Goal: Task Accomplishment & Management: Use online tool/utility

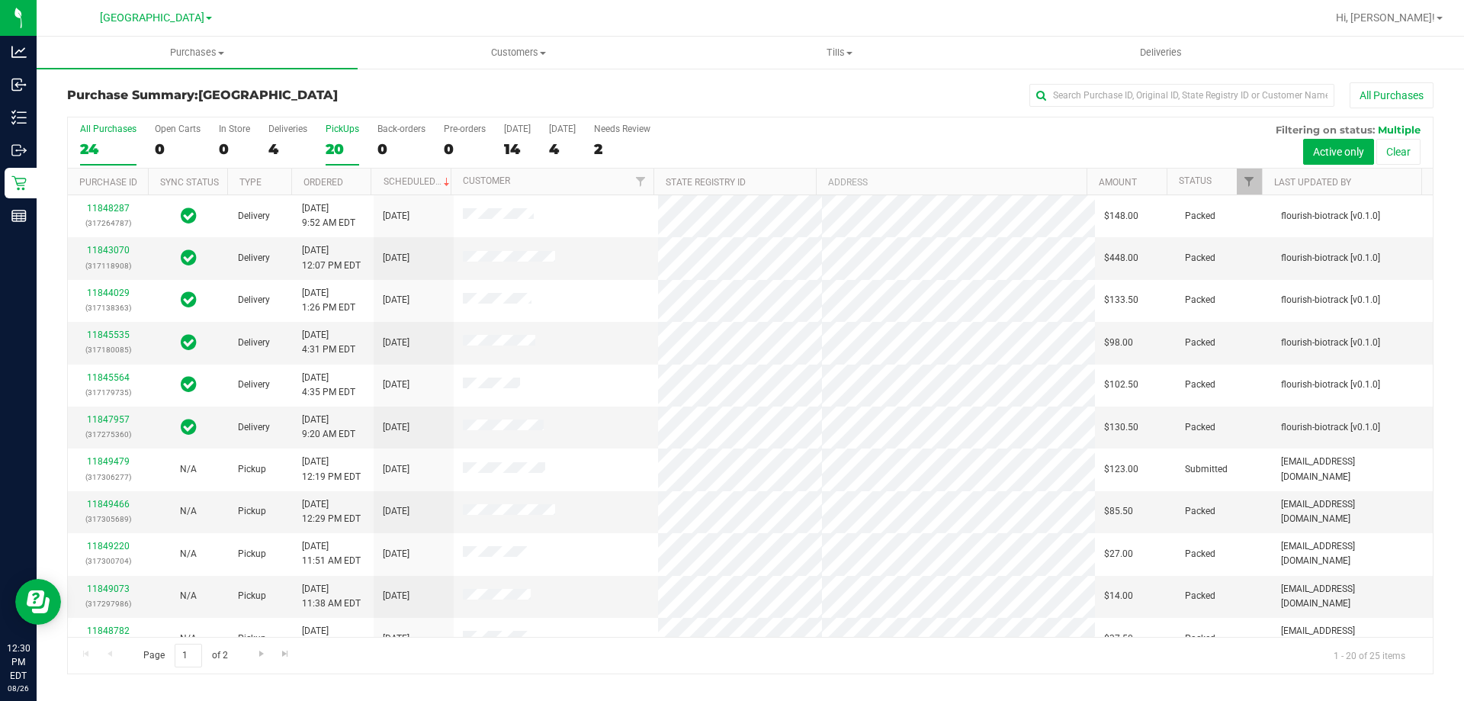
click at [351, 127] on div "PickUps" at bounding box center [343, 129] width 34 height 11
click at [0, 0] on input "PickUps 20" at bounding box center [0, 0] width 0 height 0
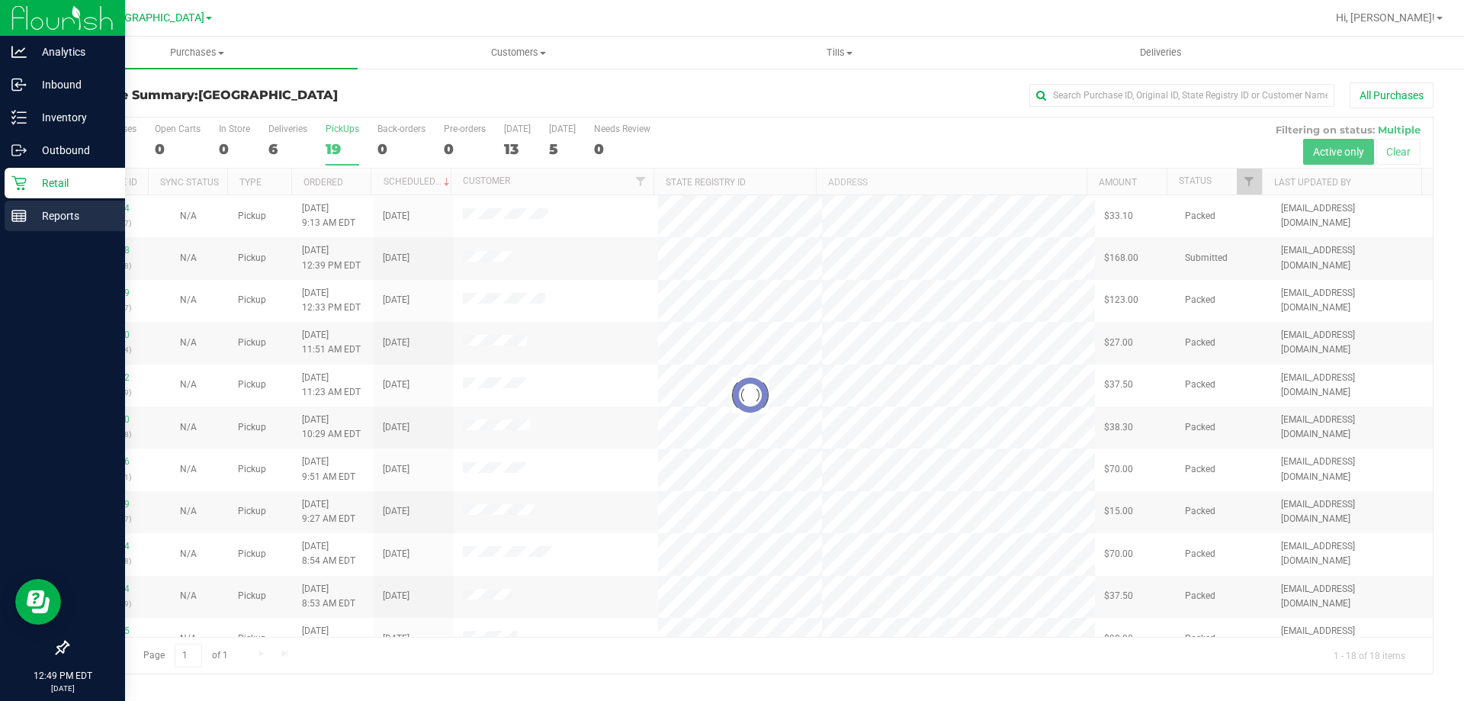
drag, startPoint x: 37, startPoint y: 212, endPoint x: 37, endPoint y: 220, distance: 8.4
click at [37, 214] on p "Reports" at bounding box center [73, 216] width 92 height 18
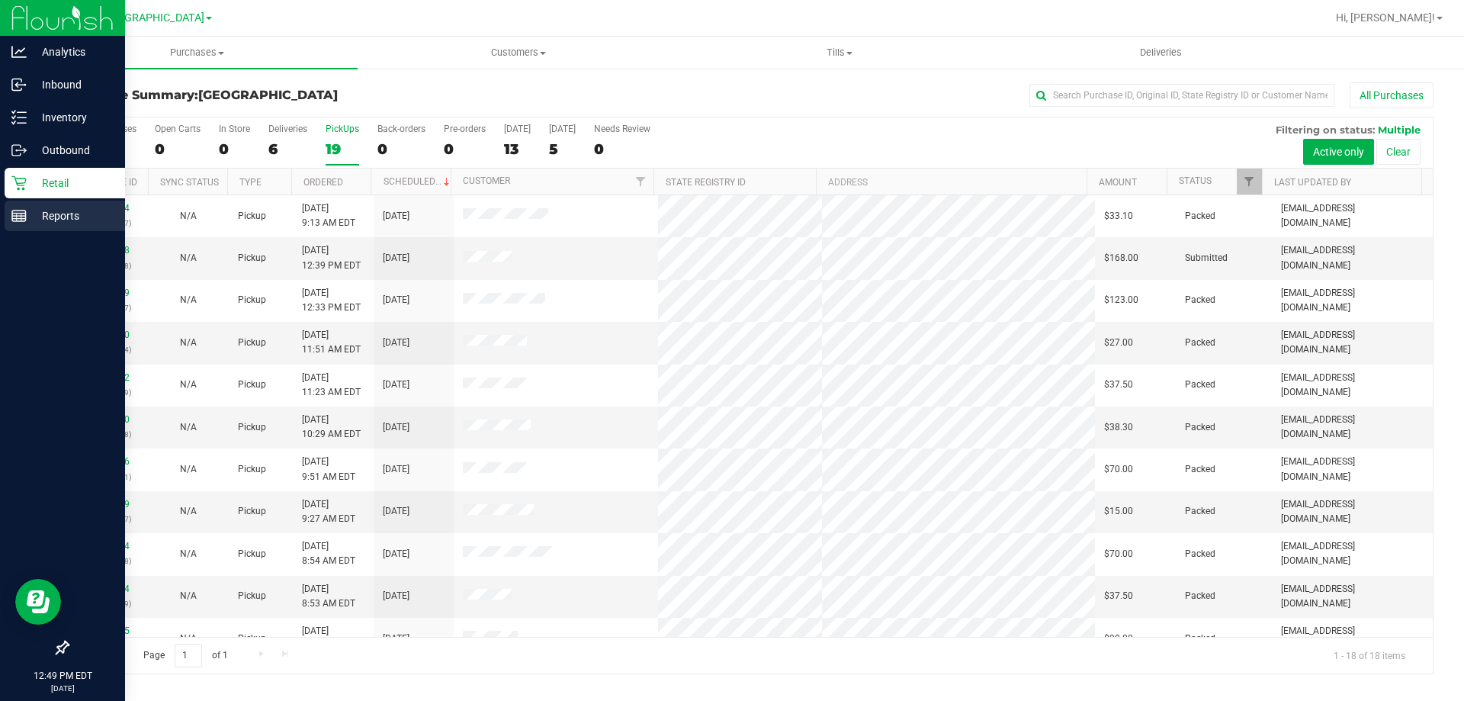
click at [48, 217] on p "Reports" at bounding box center [73, 216] width 92 height 18
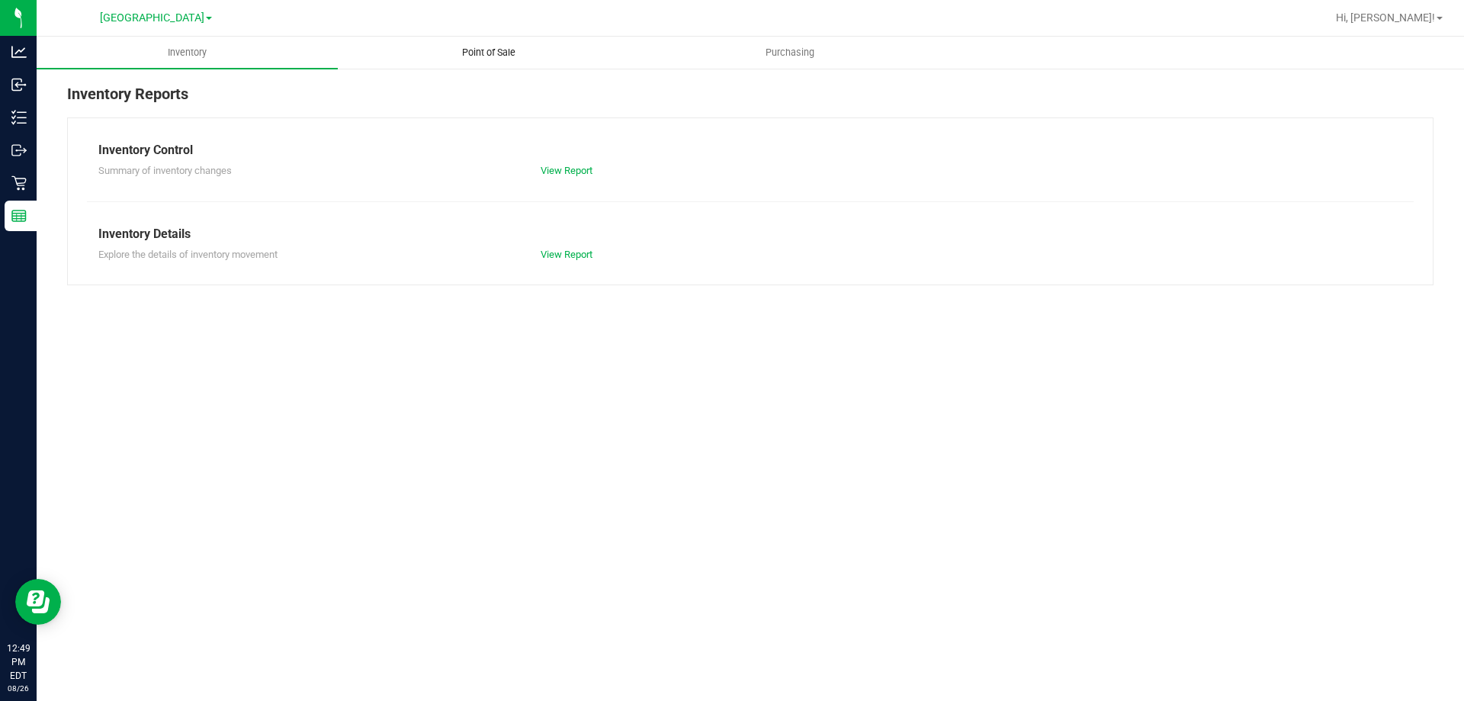
click at [484, 49] on span "Point of Sale" at bounding box center [489, 53] width 95 height 14
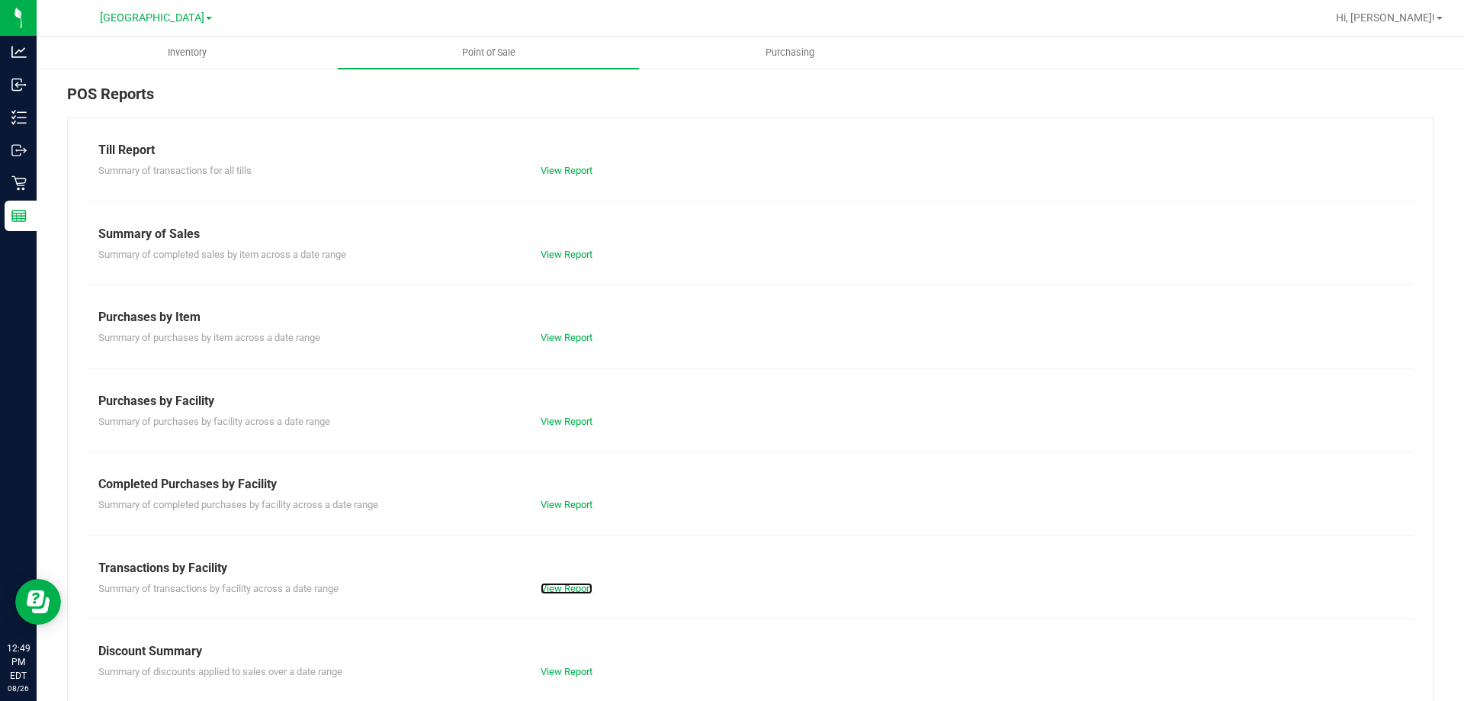
click at [571, 592] on link "View Report" at bounding box center [567, 588] width 52 height 11
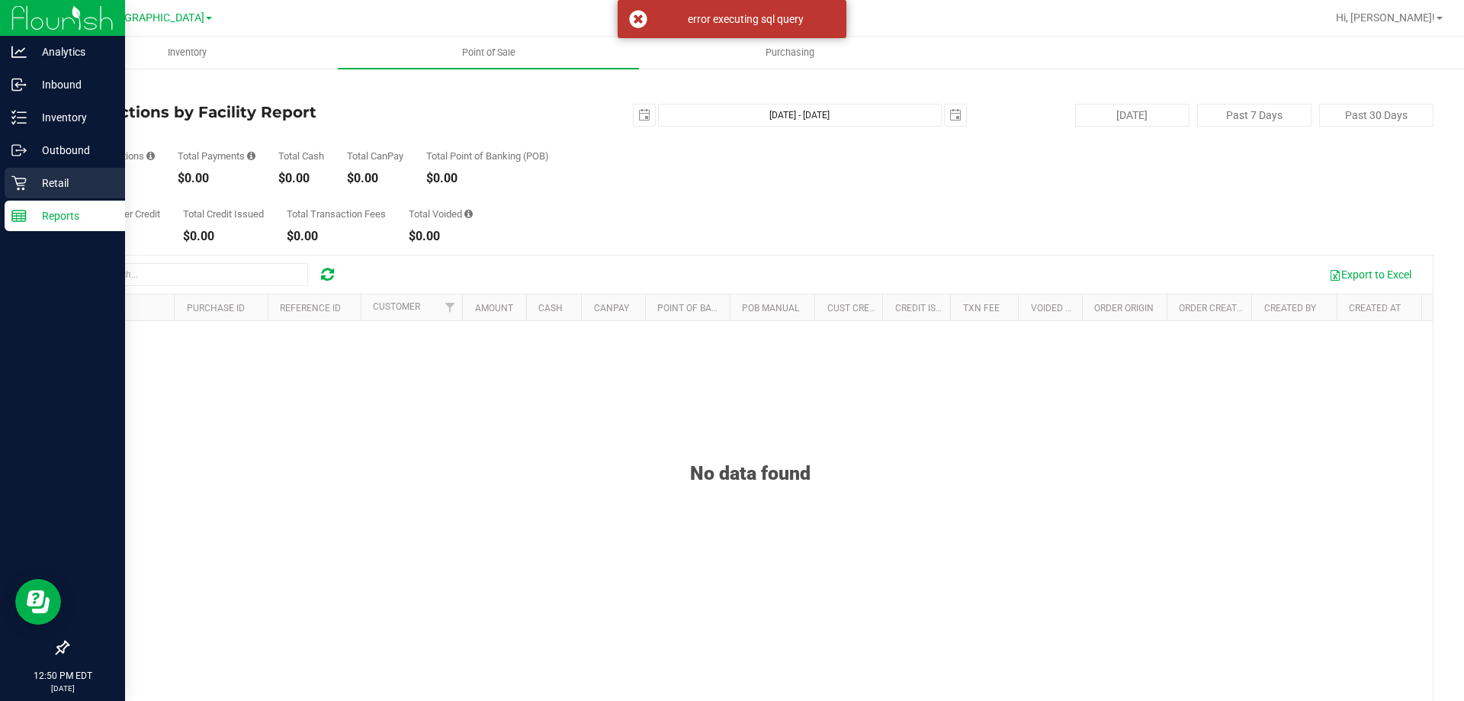
click at [22, 182] on icon at bounding box center [18, 182] width 15 height 15
